Goal: Task Accomplishment & Management: Use online tool/utility

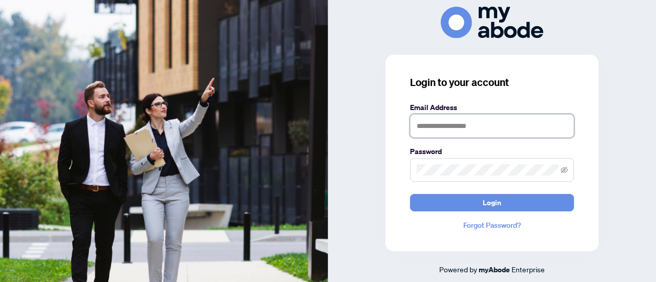
click at [489, 119] on input "text" at bounding box center [492, 126] width 164 height 24
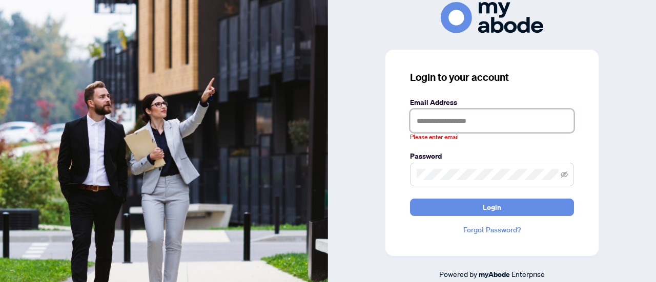
type input "**********"
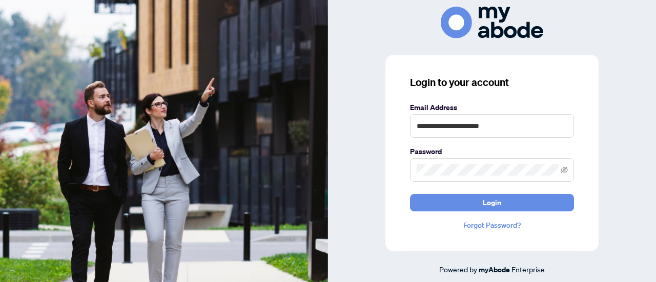
click at [410, 194] on button "Login" at bounding box center [492, 202] width 164 height 17
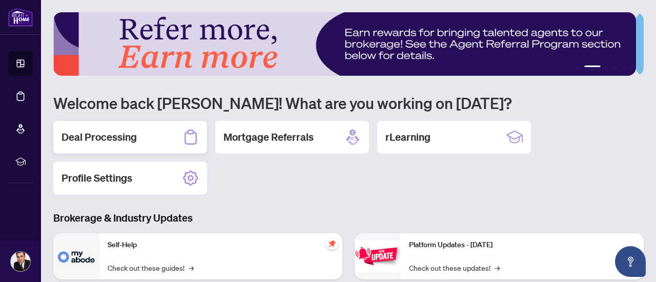
click at [153, 131] on div "Deal Processing" at bounding box center [130, 137] width 154 height 33
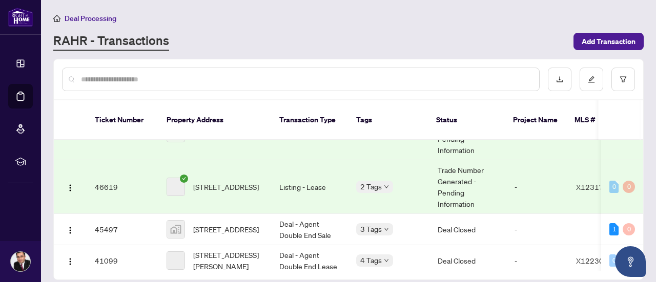
scroll to position [154, 0]
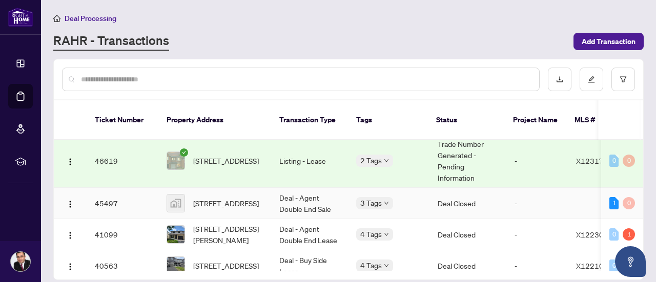
click at [536, 192] on td "-" at bounding box center [536, 203] width 61 height 31
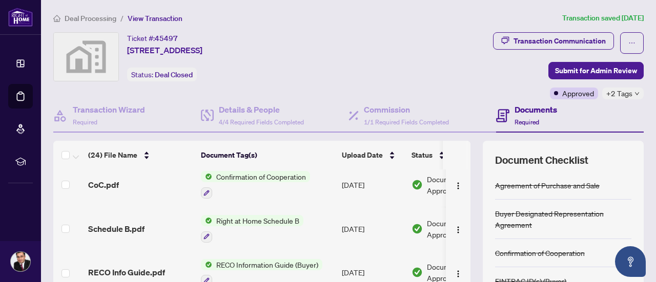
scroll to position [875, 0]
